Goal: Transaction & Acquisition: Purchase product/service

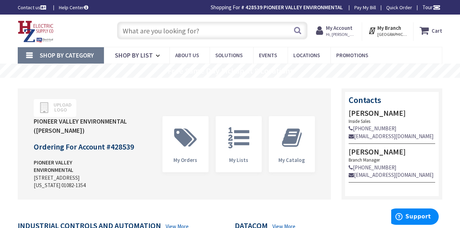
drag, startPoint x: 192, startPoint y: 34, endPoint x: 196, endPoint y: 35, distance: 3.8
click at [195, 35] on input "text" at bounding box center [212, 31] width 191 height 18
click at [193, 33] on input "text" at bounding box center [212, 31] width 191 height 18
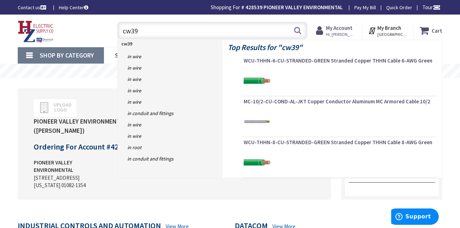
type input "cw397"
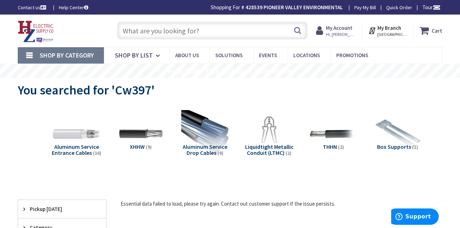
click at [196, 30] on input "text" at bounding box center [212, 31] width 191 height 18
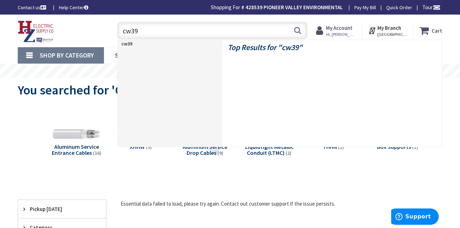
type input "cw397"
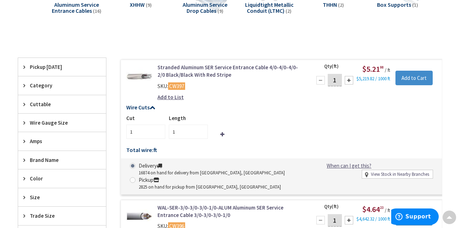
click at [336, 82] on input "1" at bounding box center [335, 80] width 14 height 12
type input "15"
click at [132, 179] on span at bounding box center [133, 180] width 6 height 6
click at [132, 179] on input "Pickup 2825 on hand for pickup from Springfield, MA" at bounding box center [134, 179] width 5 height 5
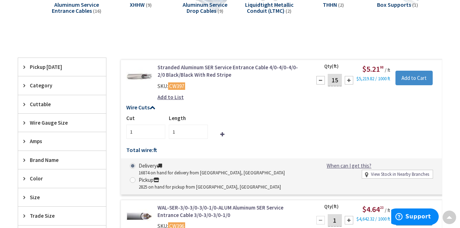
radio input "true"
type input "15"
click at [410, 78] on input "Add to Cart" at bounding box center [414, 78] width 37 height 15
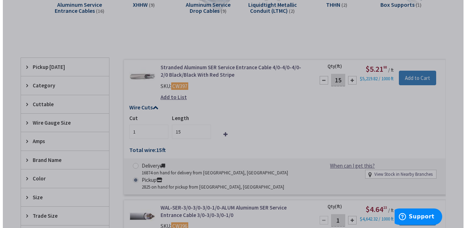
scroll to position [141, 0]
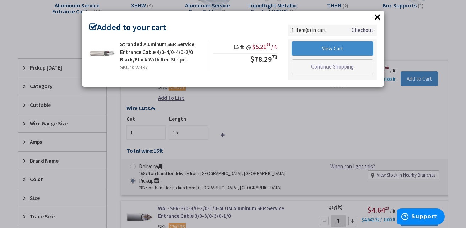
click at [420, 45] on div "× Added to your cart Stranded Aluminum SER Service Entrance Cable 4/0-4/0-4/0-2…" at bounding box center [233, 114] width 466 height 228
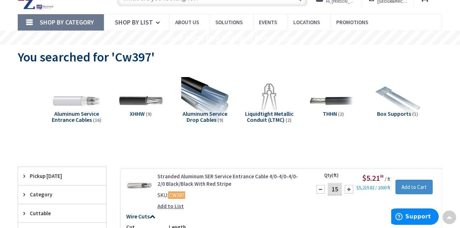
scroll to position [0, 0]
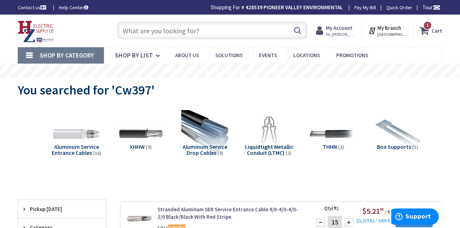
click at [184, 32] on input "text" at bounding box center [212, 31] width 191 height 18
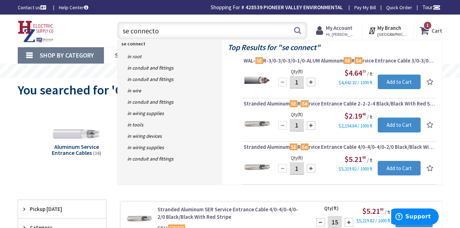
type input "se connector"
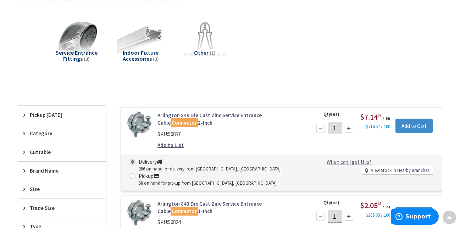
scroll to position [106, 0]
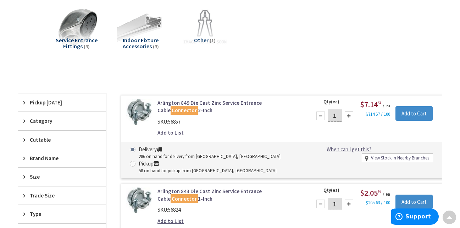
click at [133, 164] on span at bounding box center [133, 164] width 6 height 6
click at [133, 164] on input "Pickup 58 on hand for pickup from Springfield, MA" at bounding box center [134, 163] width 5 height 5
radio input "true"
click at [351, 115] on div at bounding box center [349, 115] width 9 height 9
type input "2"
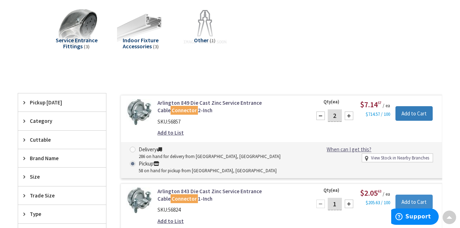
click at [406, 114] on input "Add to Cart" at bounding box center [414, 113] width 37 height 15
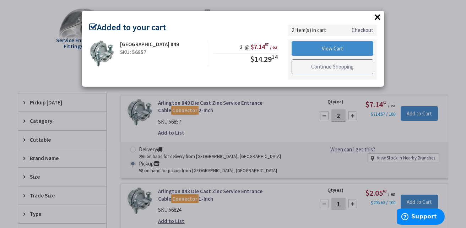
click at [400, 42] on div "× Added to your cart Arlington 849 SKU: 56857 2 @ $7.14 57 / ea $14.29 14" at bounding box center [233, 114] width 466 height 228
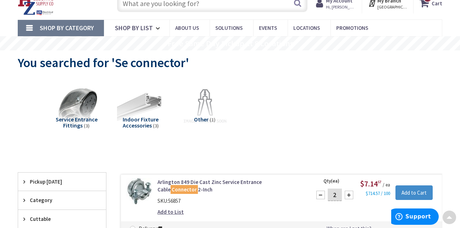
scroll to position [0, 0]
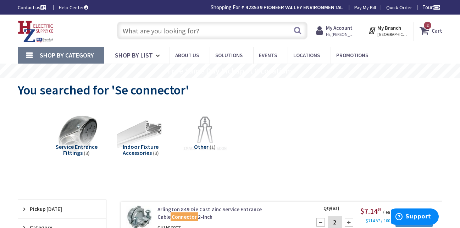
click at [192, 29] on input "text" at bounding box center [212, 31] width 191 height 18
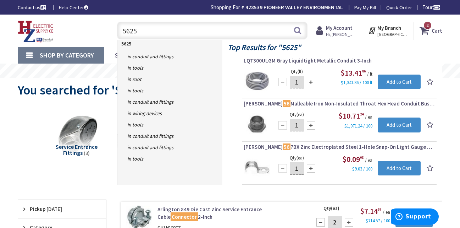
type input "56253"
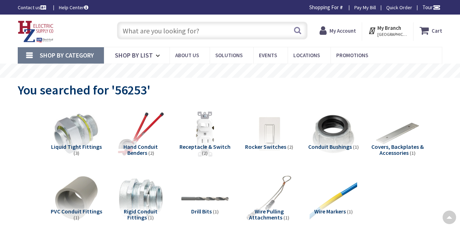
radio input "true"
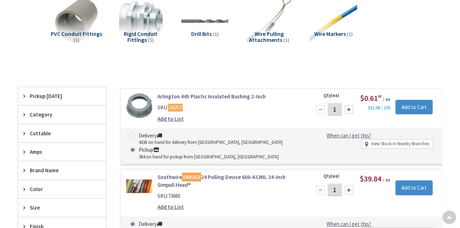
click at [350, 111] on div at bounding box center [349, 109] width 9 height 9
type input "2"
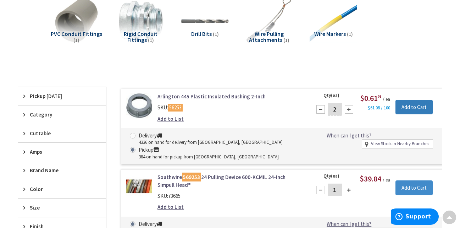
click at [405, 107] on input "Add to Cart" at bounding box center [414, 107] width 37 height 15
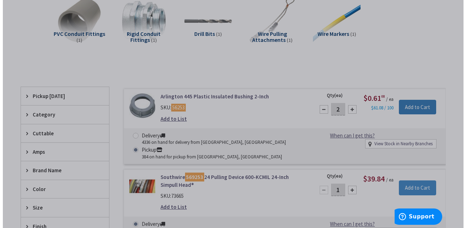
scroll to position [177, 0]
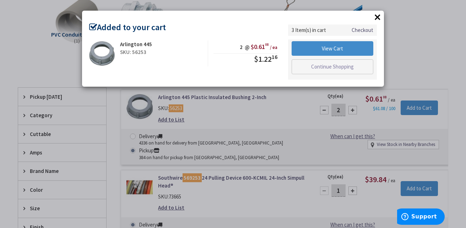
click at [396, 37] on div "× Added to your cart Arlington 445 SKU: 56253 2 @ $0.61 08 / ea $1.22 16" at bounding box center [233, 114] width 466 height 228
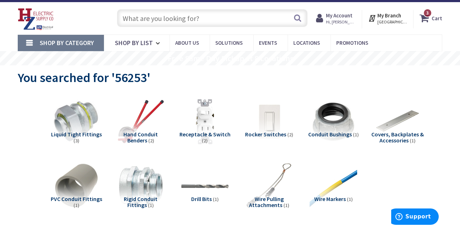
scroll to position [0, 0]
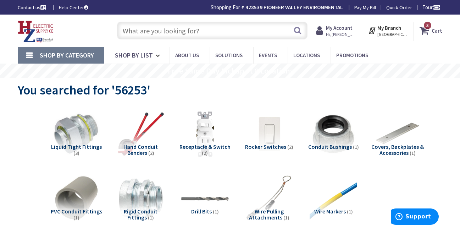
click at [183, 33] on input "text" at bounding box center [212, 31] width 191 height 18
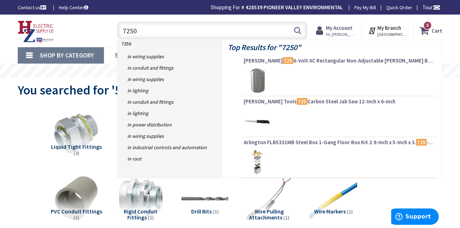
type input "72502"
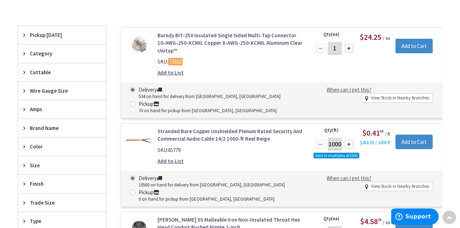
click at [130, 103] on span at bounding box center [133, 104] width 6 height 6
click at [132, 103] on input "Pickup 70 on hand for pickup from Springfield, MA" at bounding box center [134, 103] width 5 height 5
radio input "true"
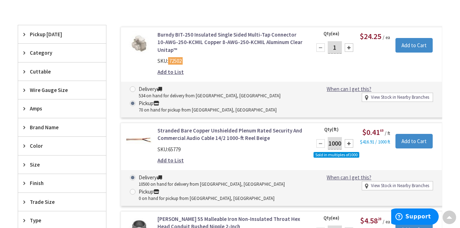
click at [350, 49] on div at bounding box center [349, 47] width 9 height 9
click at [350, 48] on div at bounding box center [349, 47] width 9 height 9
type input "3"
click at [408, 43] on input "Add to Cart" at bounding box center [414, 45] width 37 height 15
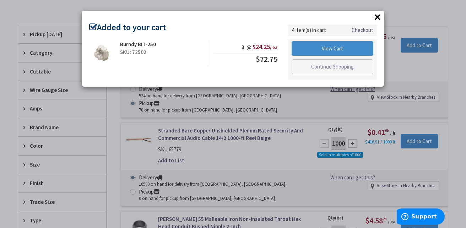
click at [406, 87] on div "× Added to your cart Burndy BIT-250 SKU: 72502 3 @ $24.25 / ea $72.75" at bounding box center [233, 114] width 466 height 228
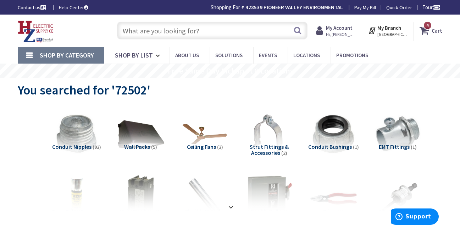
click at [185, 27] on input "text" at bounding box center [212, 31] width 191 height 18
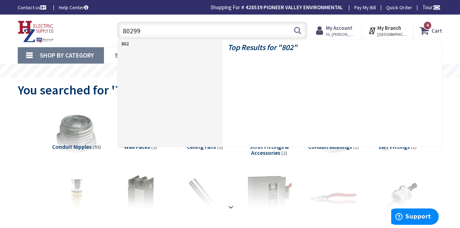
type input "802999"
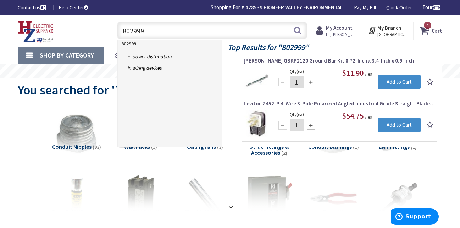
click at [198, 28] on input "802999" at bounding box center [212, 31] width 191 height 18
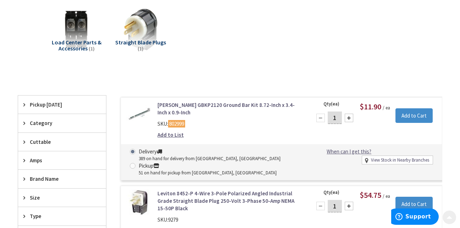
scroll to position [106, 0]
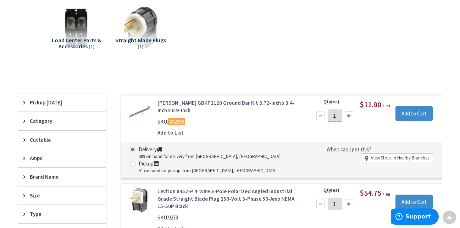
click at [133, 161] on span at bounding box center [133, 164] width 6 height 6
click at [133, 161] on input "Pickup 51 on hand for pickup from [GEOGRAPHIC_DATA], [GEOGRAPHIC_DATA]" at bounding box center [134, 163] width 5 height 5
radio input "true"
click at [408, 110] on input "Add to Cart" at bounding box center [414, 113] width 37 height 15
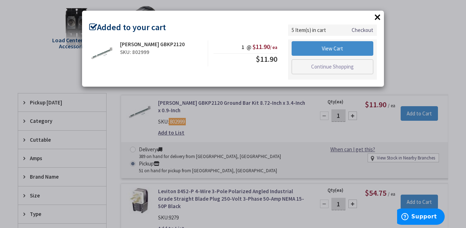
click at [427, 49] on div "× Added to your cart [PERSON_NAME] GBKP2120 SKU: 802999 1 @ $11.90 / ea $11.90" at bounding box center [233, 114] width 466 height 228
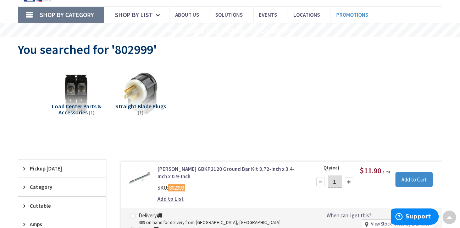
scroll to position [0, 0]
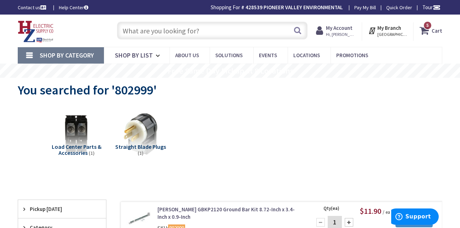
click at [433, 35] on strong "Cart" at bounding box center [437, 30] width 11 height 13
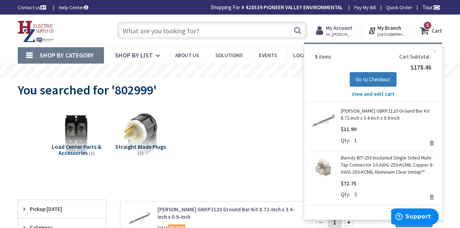
click at [372, 81] on span "Go to Checkout" at bounding box center [373, 79] width 35 height 7
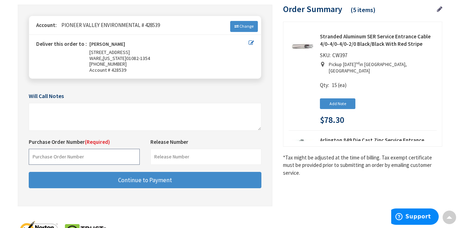
click at [86, 153] on input "text" at bounding box center [84, 157] width 111 height 16
paste input "82308417"
type input "82308417es"
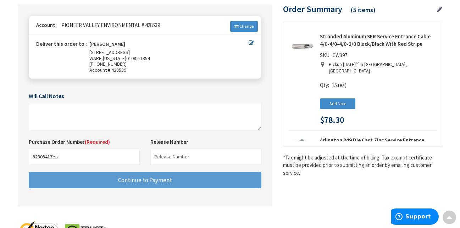
drag, startPoint x: 284, startPoint y: 197, endPoint x: 259, endPoint y: 186, distance: 27.0
click at [284, 196] on div "Shipping Review & Payment Estimated Total $178.46 5 Some items on your order ar…" at bounding box center [230, 85] width 425 height 258
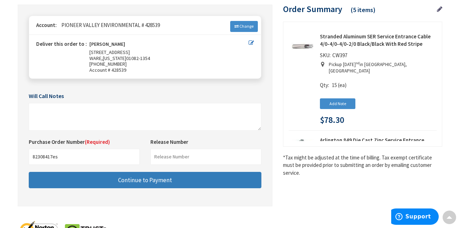
click at [215, 180] on button "Continue to Payment" at bounding box center [145, 180] width 233 height 17
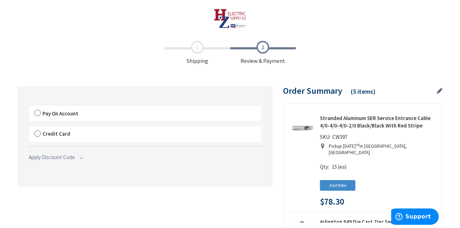
click at [91, 118] on label "Pay On Account" at bounding box center [145, 113] width 232 height 16
click at [29, 107] on input "Pay On Account" at bounding box center [29, 107] width 0 height 0
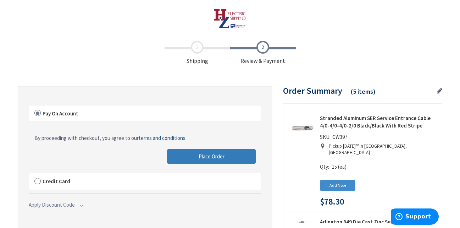
click at [190, 154] on button "Place Order" at bounding box center [211, 156] width 89 height 15
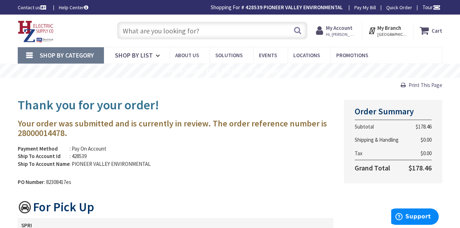
click at [185, 29] on input "text" at bounding box center [212, 31] width 191 height 18
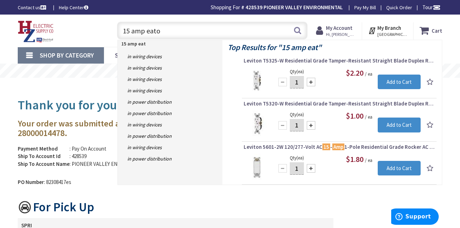
type input "15 amp [PERSON_NAME]"
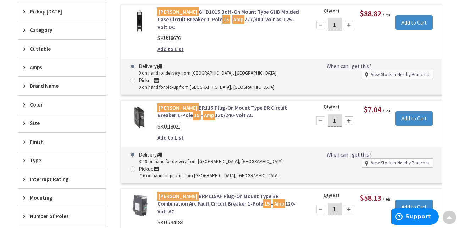
scroll to position [248, 0]
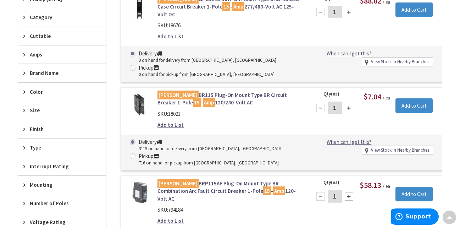
click at [335, 101] on input "1" at bounding box center [335, 107] width 14 height 12
click at [132, 153] on span at bounding box center [133, 156] width 6 height 6
click at [132, 154] on input "Pickup 716 on hand for pickup from Springfield, MA" at bounding box center [134, 156] width 5 height 5
radio input "true"
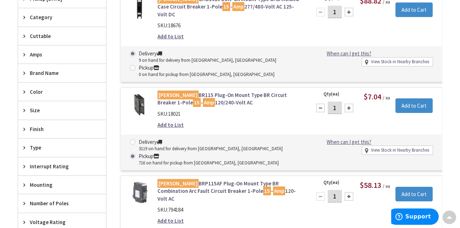
click at [334, 101] on input "1" at bounding box center [335, 107] width 14 height 12
type input "19"
click at [419, 98] on input "Add to Cart" at bounding box center [414, 105] width 37 height 15
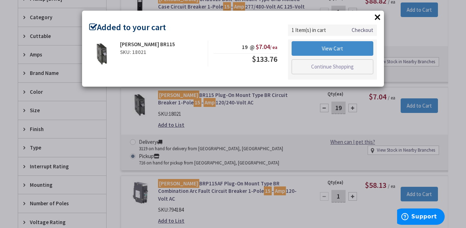
click at [246, 116] on div "× Added to your cart Eaton BR115 SKU: 18021 19 @ $7.04 / ea $133.76" at bounding box center [233, 114] width 466 height 228
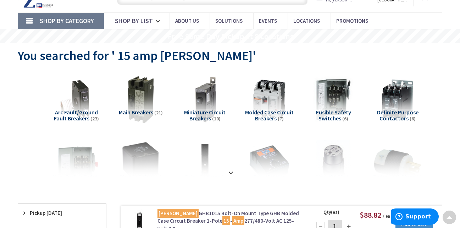
scroll to position [0, 0]
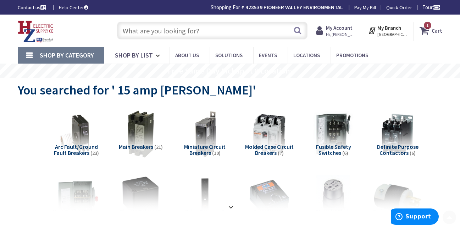
click at [176, 33] on input "text" at bounding box center [212, 31] width 191 height 18
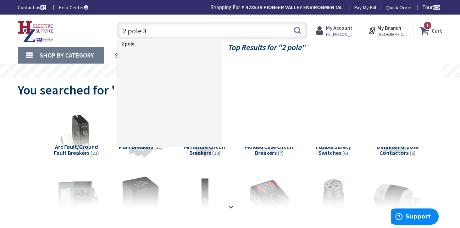
type input "2 pole 30"
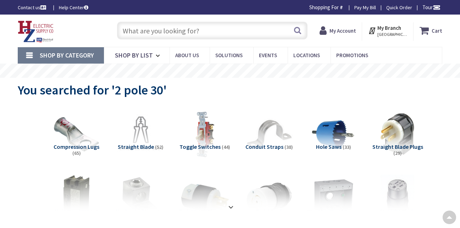
radio input "true"
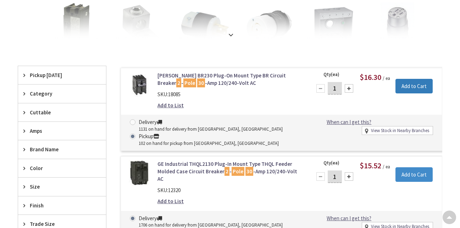
scroll to position [172, 0]
click at [407, 85] on input "Add to Cart" at bounding box center [414, 86] width 37 height 15
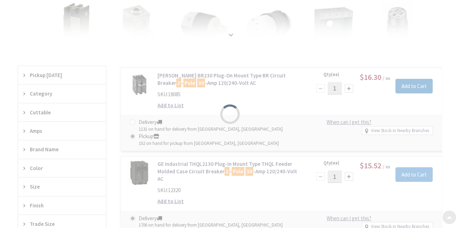
scroll to position [0, 0]
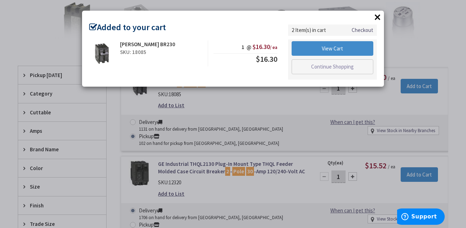
click at [246, 113] on div "× Added to your cart Eaton BR230 SKU: 18085 1 @ $16.30 / ea $16.30 Checkout" at bounding box center [233, 114] width 466 height 228
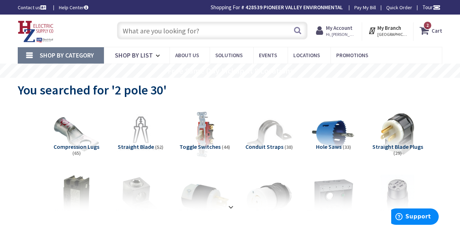
click at [197, 33] on input "text" at bounding box center [212, 31] width 191 height 18
click at [170, 33] on input "text" at bounding box center [212, 31] width 191 height 18
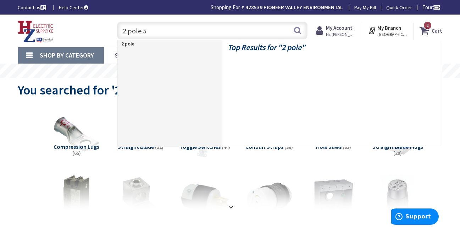
type input "2 pole 50"
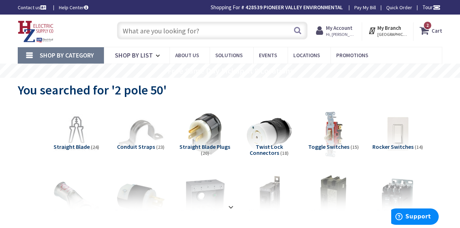
click at [430, 26] on span "2 2 items" at bounding box center [427, 25] width 9 height 9
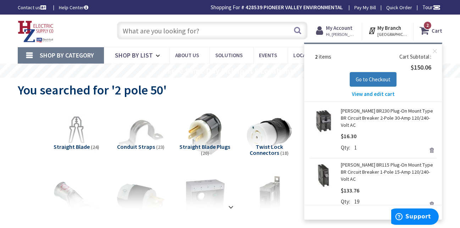
click at [376, 78] on span "Go to Checkout" at bounding box center [373, 79] width 35 height 7
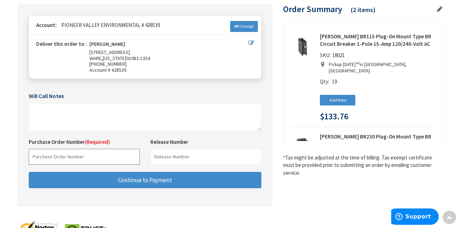
click at [65, 154] on input "text" at bounding box center [84, 157] width 111 height 16
paste input "CS405-7A-T"
type input "CS405-7A-T"
drag, startPoint x: 62, startPoint y: 158, endPoint x: 7, endPoint y: 154, distance: 54.8
click at [7, 154] on main "Checkout Shipping Review & Payment Estimated Total $150.06 2 Some items on your…" at bounding box center [230, 107] width 460 height 302
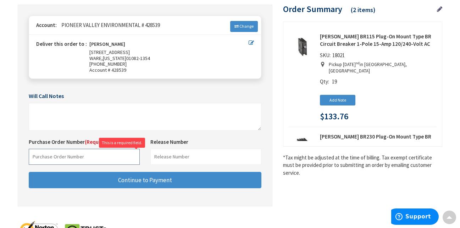
click at [105, 153] on input "text" at bounding box center [84, 157] width 111 height 16
paste input "82308417"
type input "82308417es"
click at [281, 185] on div "Shipping Review & Payment Estimated Total $150.06 2 Some items on your order ar…" at bounding box center [230, 85] width 425 height 258
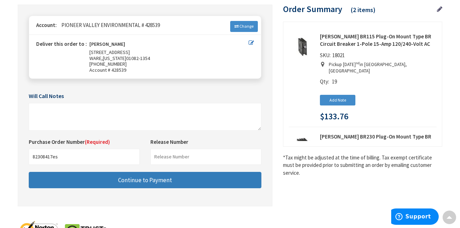
click at [222, 175] on button "Continue to Payment" at bounding box center [145, 180] width 233 height 17
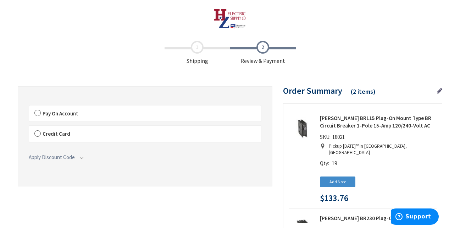
click at [36, 113] on label "Pay On Account" at bounding box center [145, 113] width 232 height 16
click at [29, 107] on input "Pay On Account" at bounding box center [29, 107] width 0 height 0
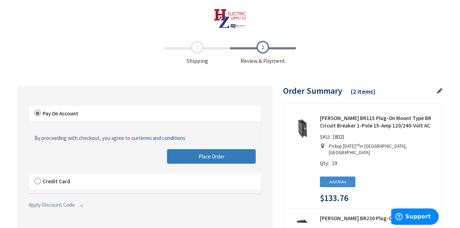
click at [224, 157] on button "Place Order" at bounding box center [211, 156] width 89 height 15
